Goal: Find contact information: Find contact information

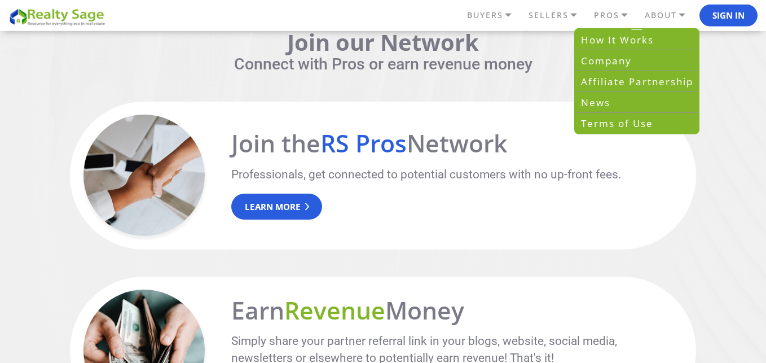
scroll to position [1726, 0]
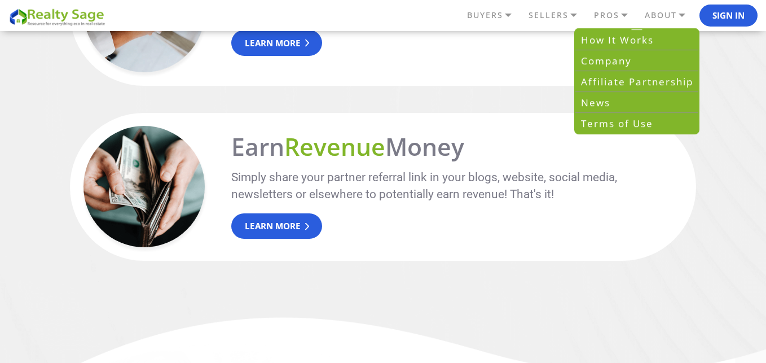
click at [616, 209] on div "Earn Revenue Money Simply share your partner referral link in your blogs, websi…" at bounding box center [456, 187] width 451 height 104
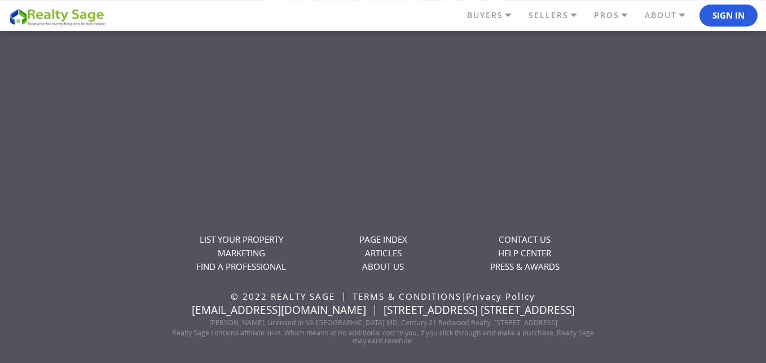
scroll to position [2610, 0]
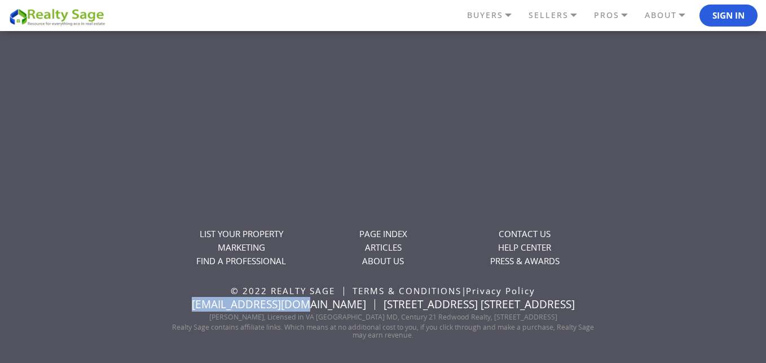
drag, startPoint x: 278, startPoint y: 304, endPoint x: 170, endPoint y: 303, distance: 107.2
click at [170, 303] on div "LIST YOUR PROPERTY MARKETING FIND A PROFESSIONAL" at bounding box center [383, 163] width 766 height 356
copy link "[EMAIL_ADDRESS][DOMAIN_NAME]"
click at [375, 261] on link "ABOUT US" at bounding box center [383, 260] width 42 height 11
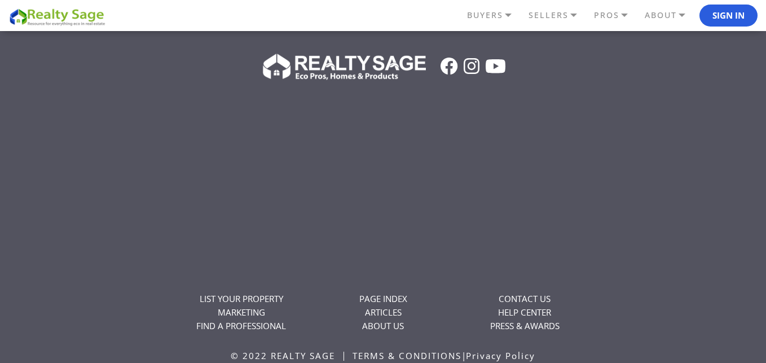
scroll to position [813, 0]
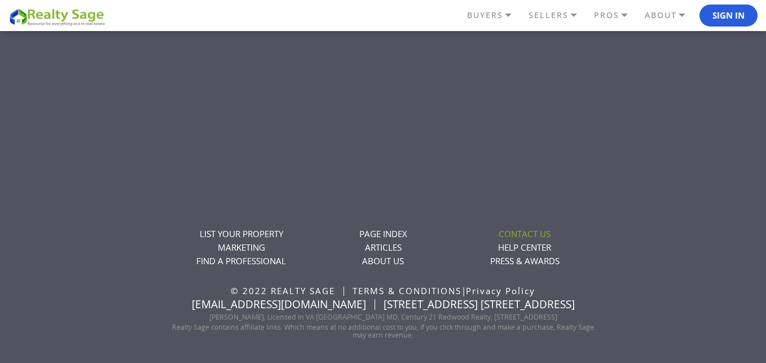
click at [517, 235] on link "CONTACT US" at bounding box center [525, 233] width 52 height 11
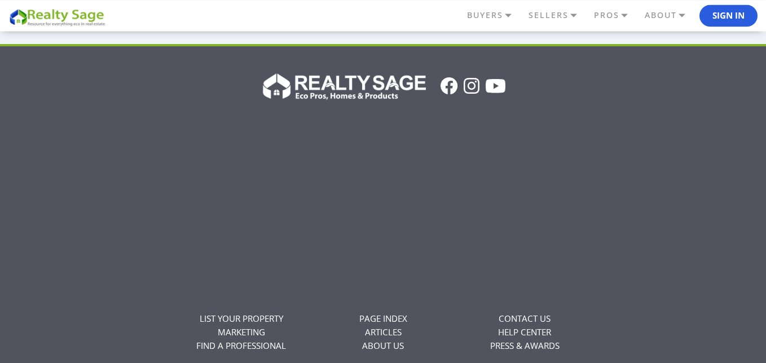
scroll to position [488, 0]
